Goal: Information Seeking & Learning: Learn about a topic

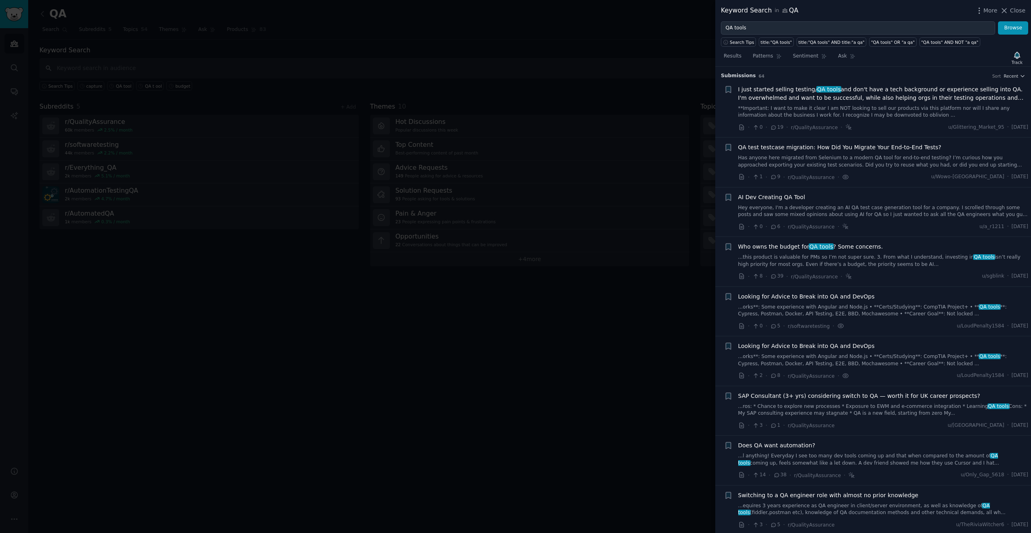
scroll to position [2571, 0]
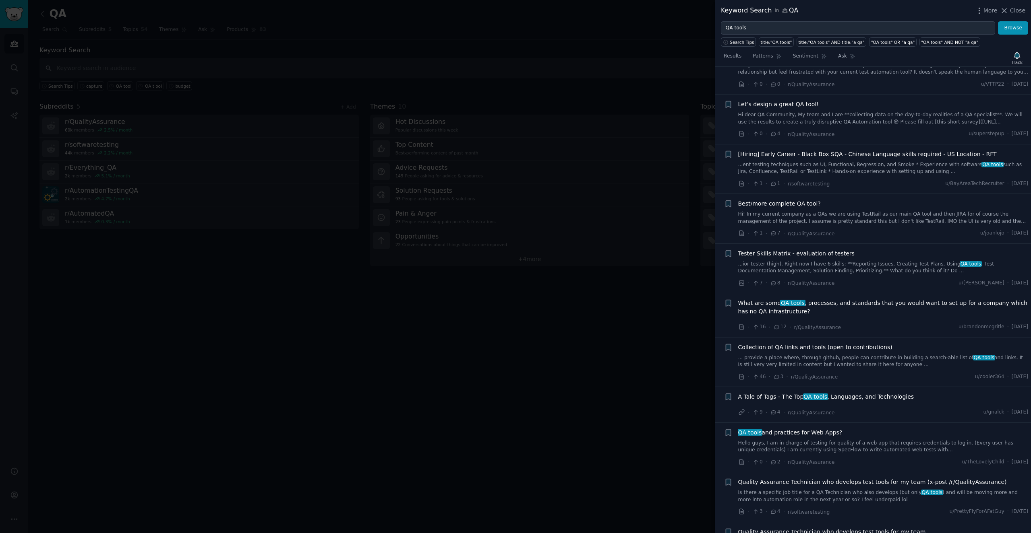
click at [823, 301] on span "What are some QA tools , processes, and standards that you would want to set up…" at bounding box center [883, 307] width 290 height 17
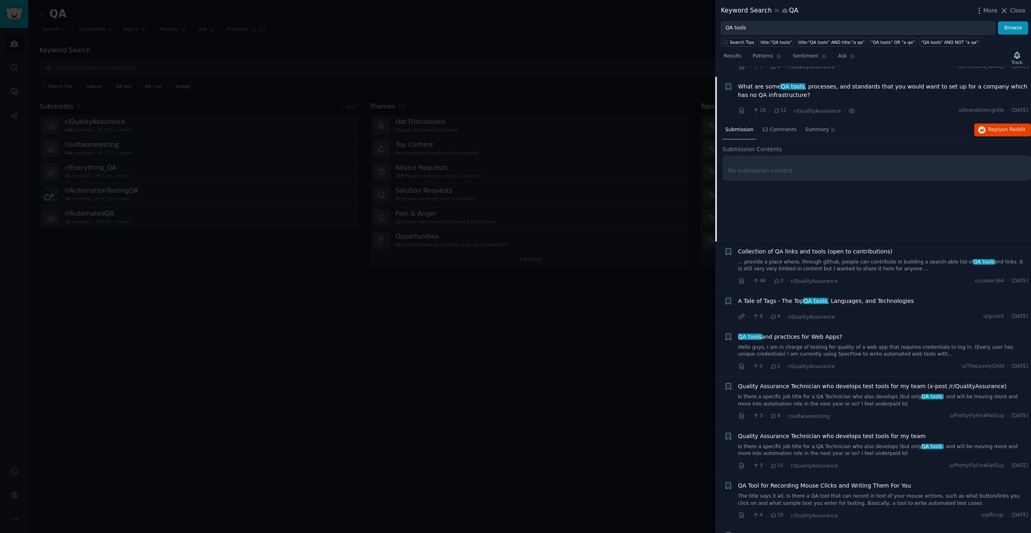
scroll to position [2670, 0]
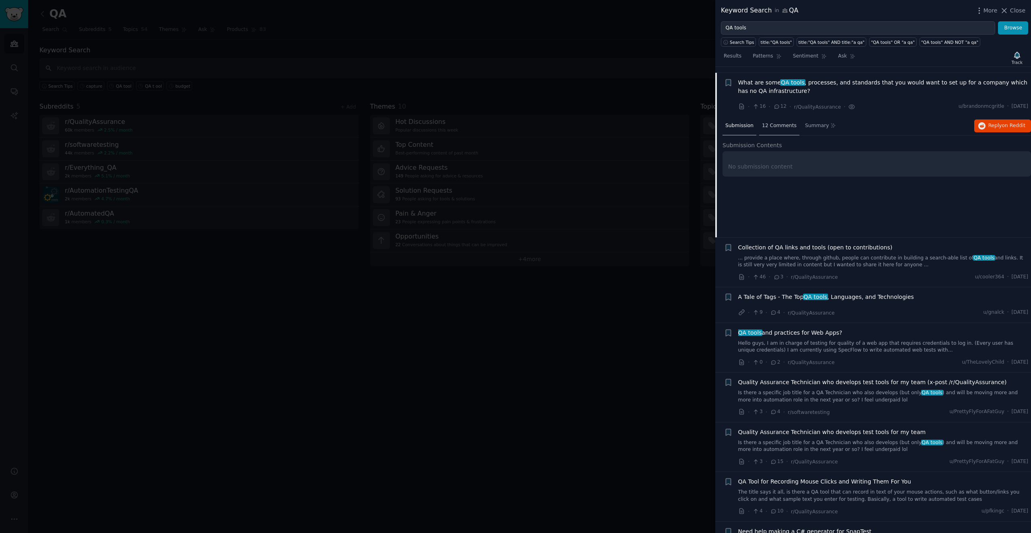
click at [775, 122] on span "12 Comments" at bounding box center [779, 125] width 35 height 7
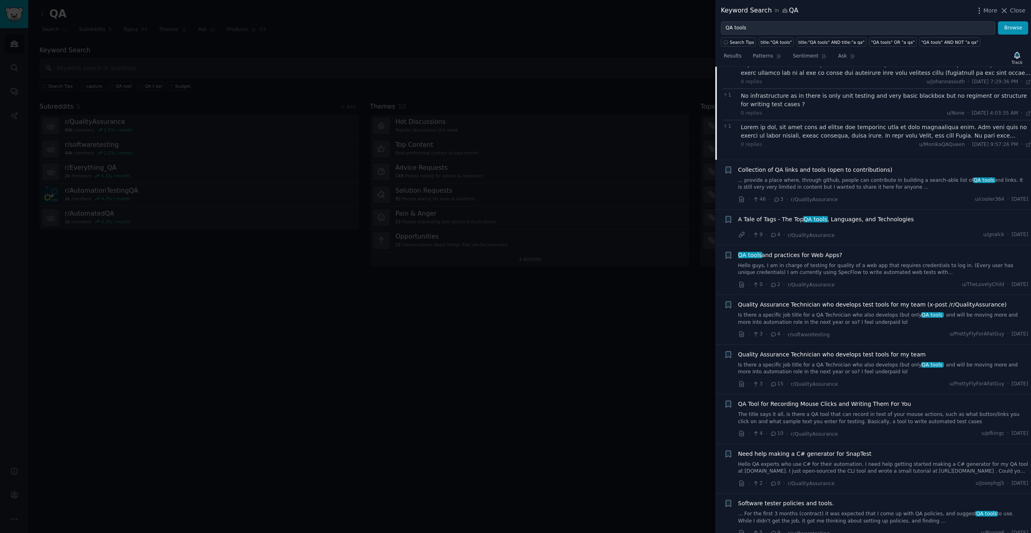
scroll to position [3012, 0]
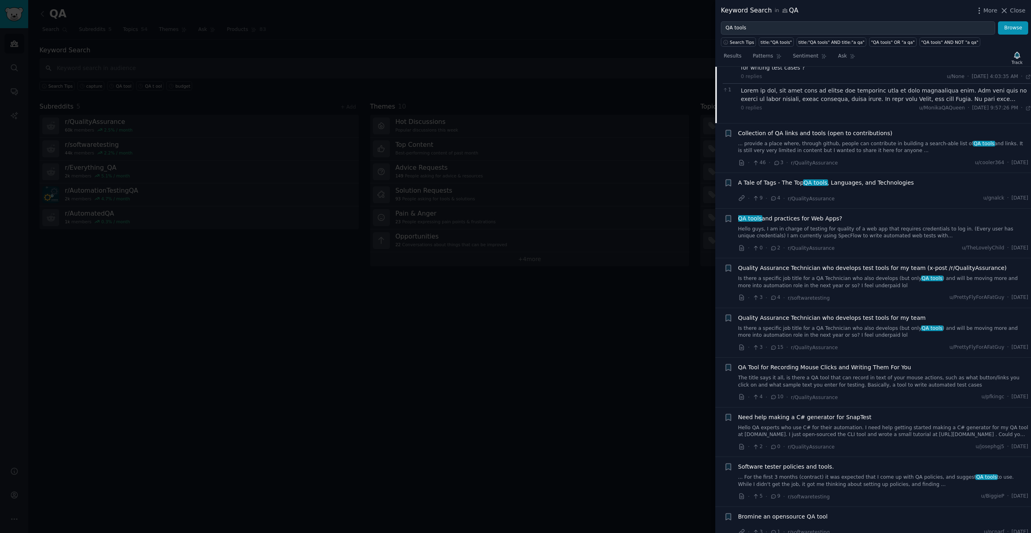
click at [779, 364] on span "QA Tool for Recording Mouse Clicks and Writing Them For You" at bounding box center [824, 368] width 173 height 8
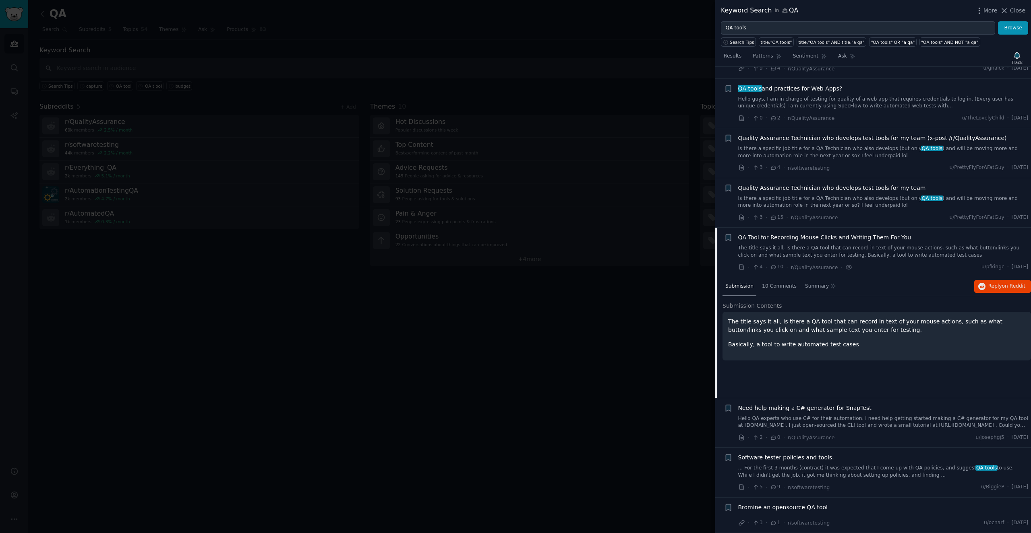
scroll to position [2786, 0]
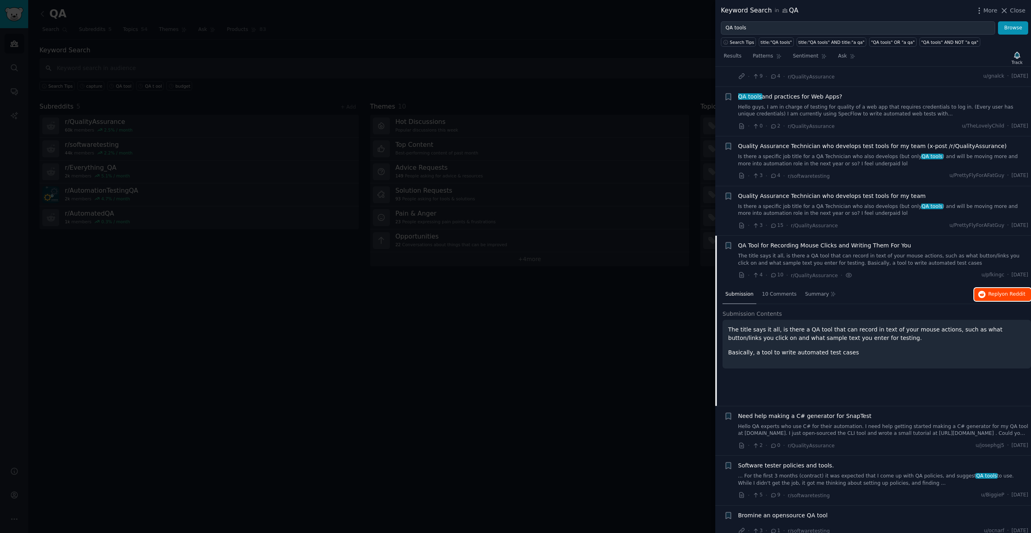
click at [1006, 291] on span "on Reddit" at bounding box center [1013, 294] width 23 height 6
click at [315, 133] on div at bounding box center [515, 266] width 1031 height 533
